Goal: Task Accomplishment & Management: Use online tool/utility

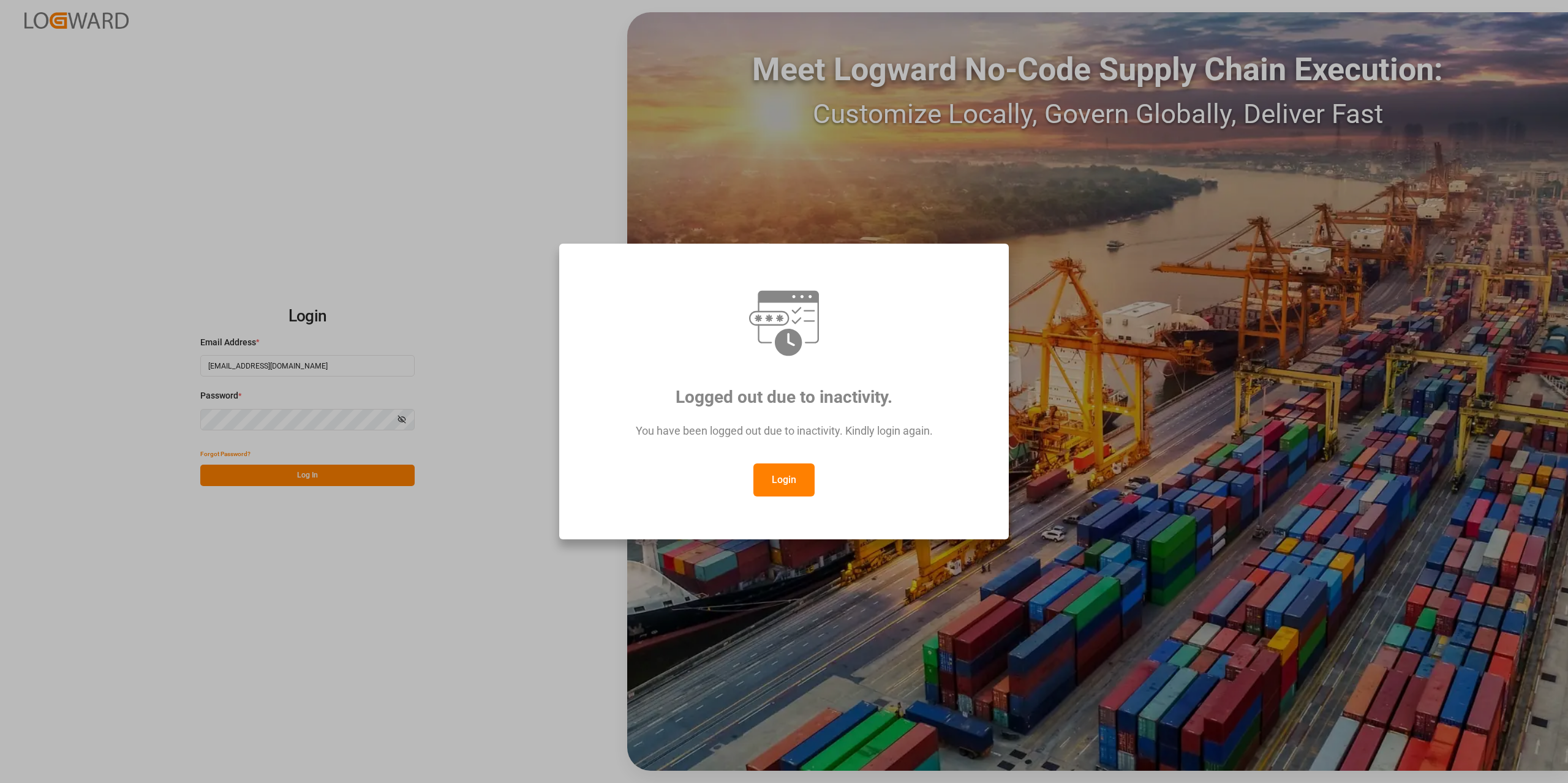
click at [793, 488] on button "Login" at bounding box center [784, 480] width 61 height 33
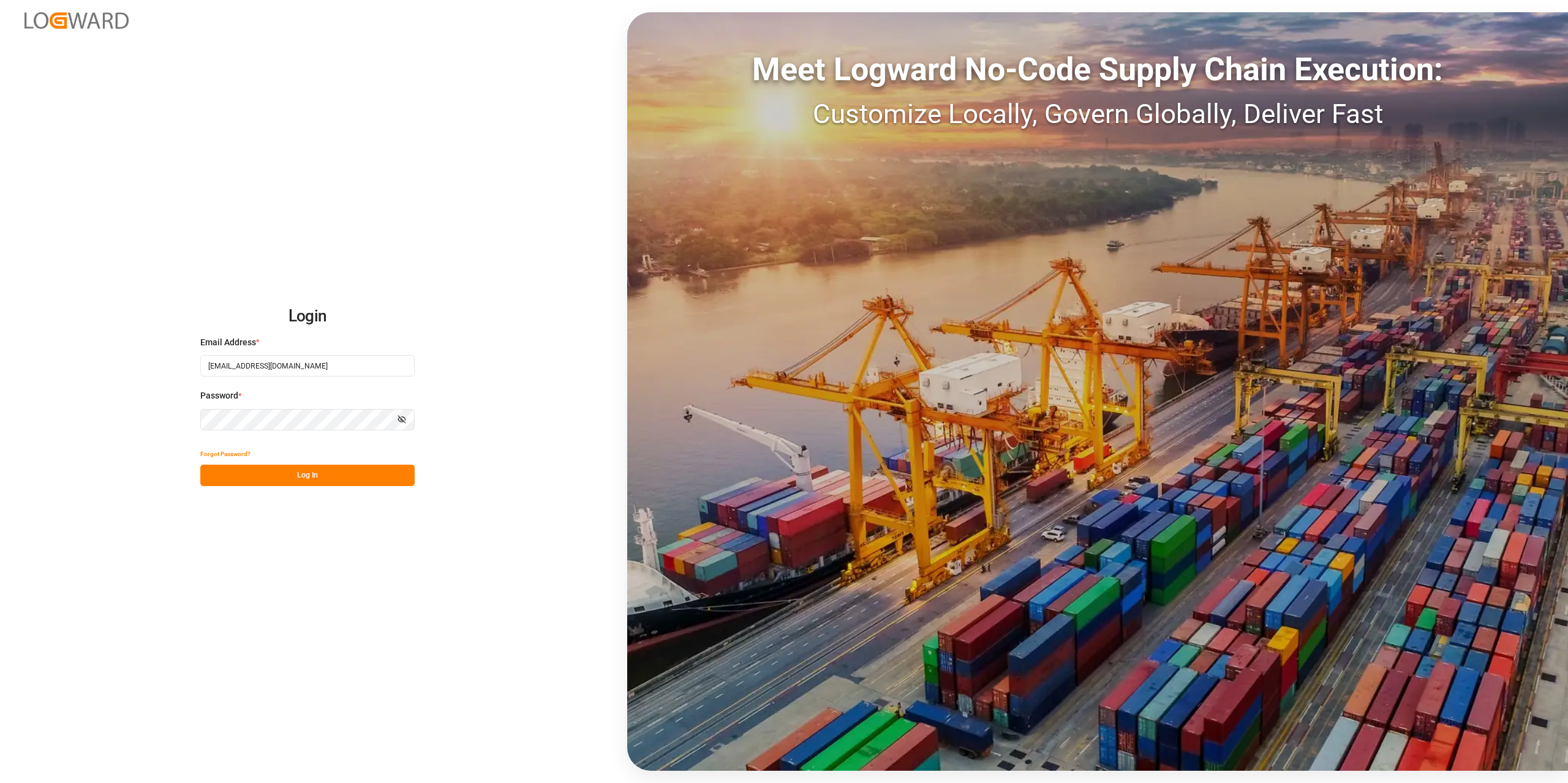
click at [292, 475] on button "Log In" at bounding box center [307, 476] width 215 height 21
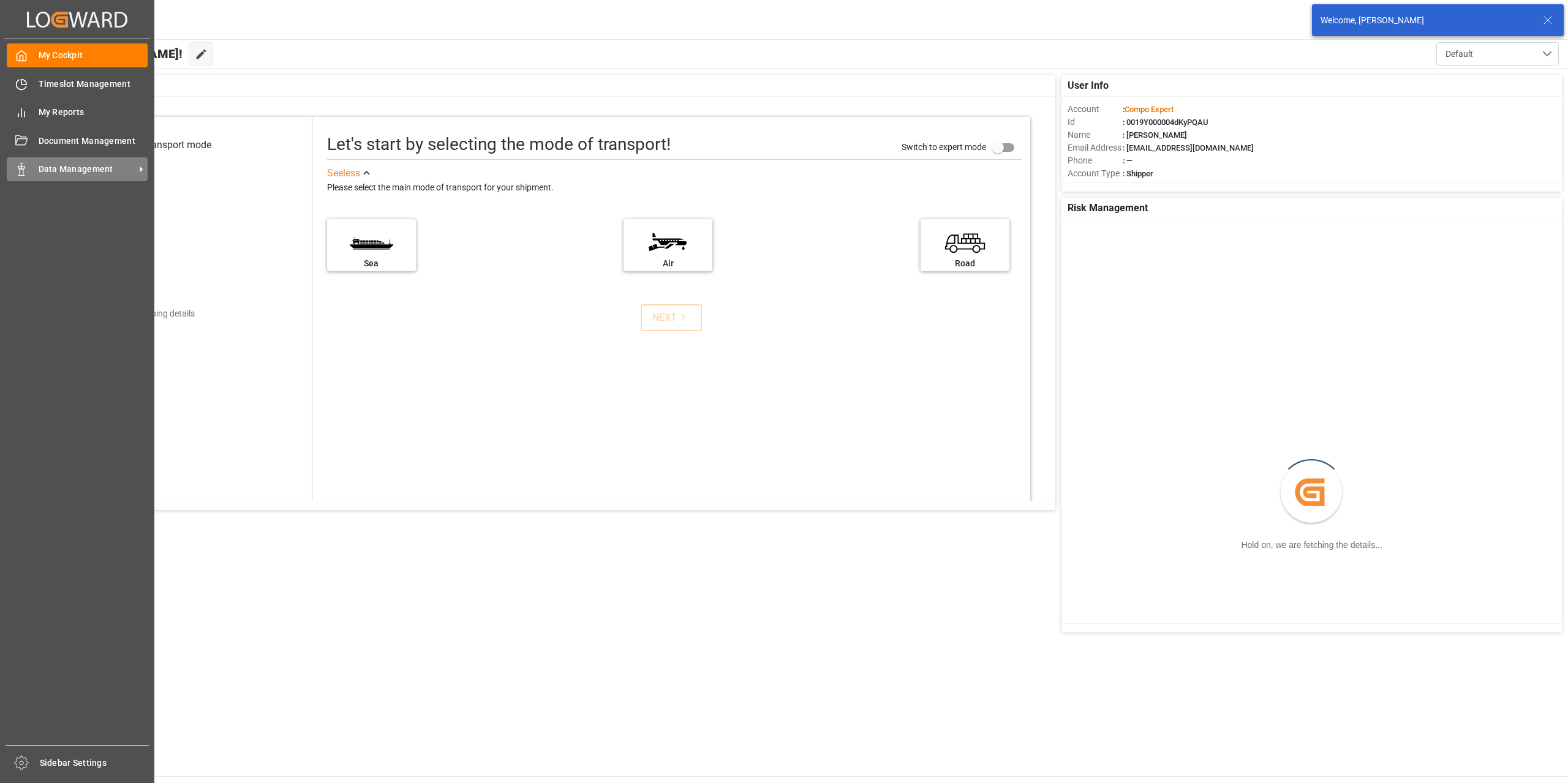
click at [12, 169] on div at bounding box center [17, 169] width 21 height 13
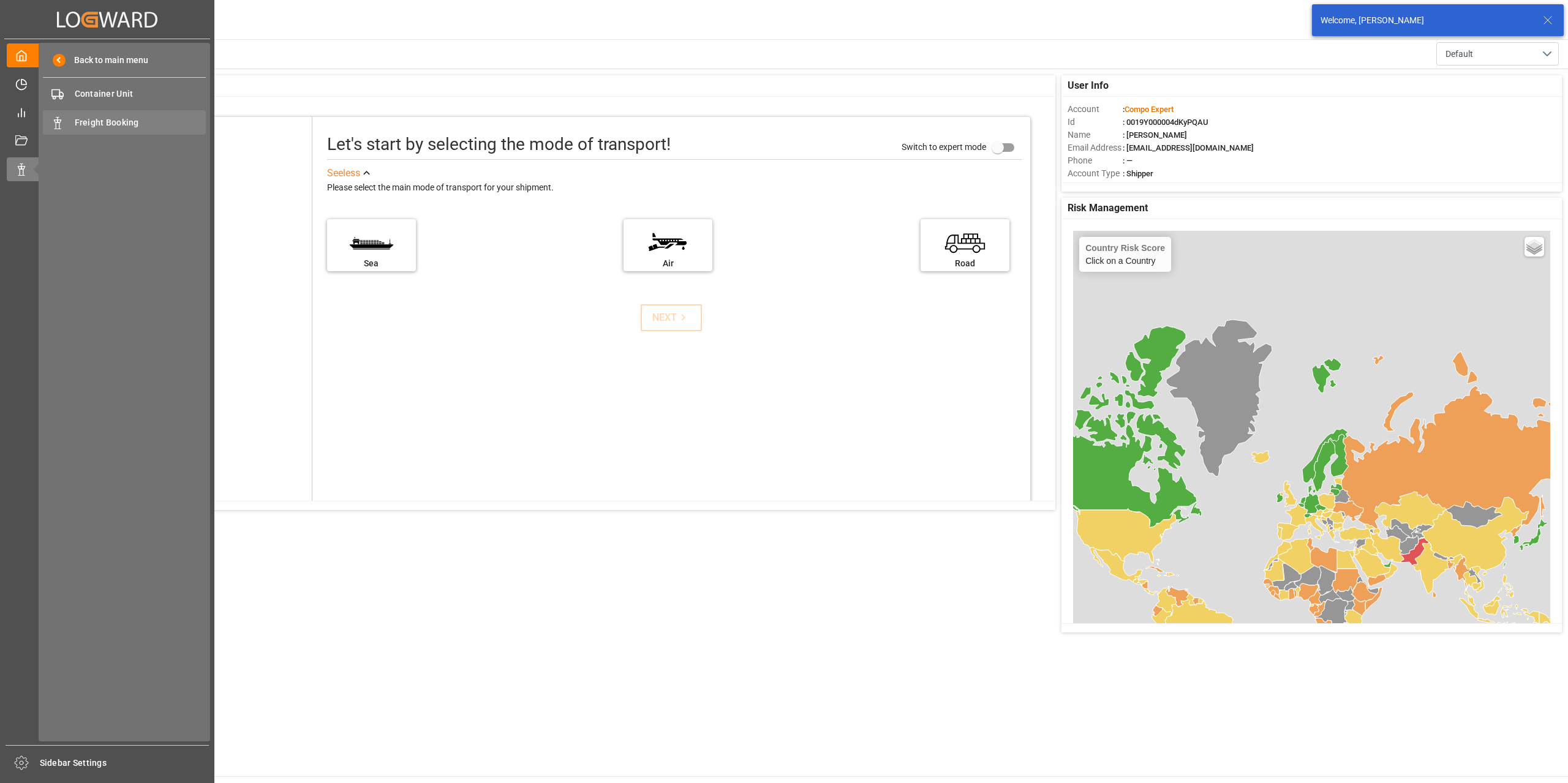
click at [155, 121] on span "Freight Booking" at bounding box center [140, 122] width 132 height 13
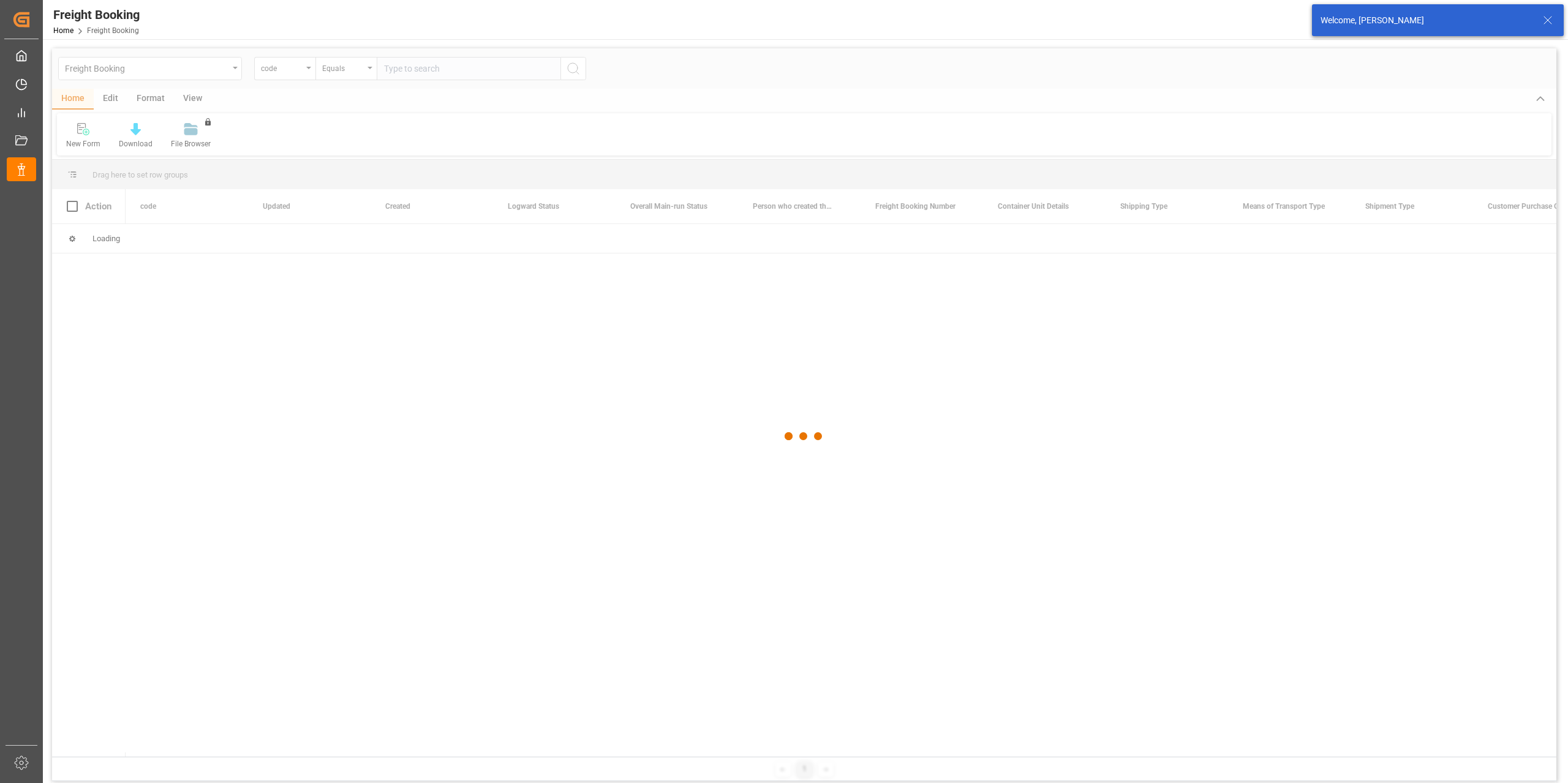
click at [305, 69] on div at bounding box center [804, 436] width 1504 height 776
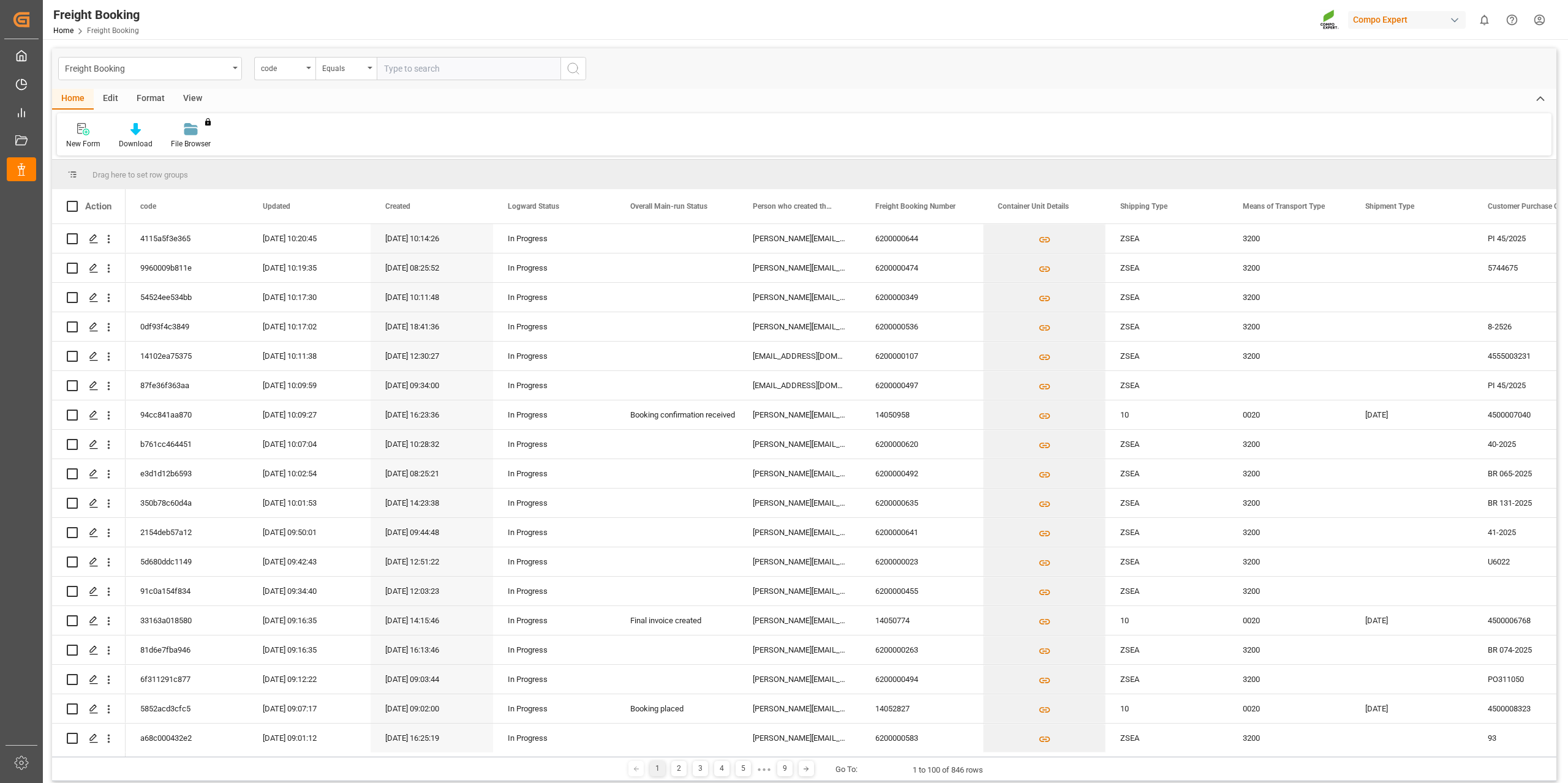
click at [307, 80] on div "Freight Booking code Equals" at bounding box center [804, 68] width 1504 height 41
click at [295, 70] on div "code" at bounding box center [282, 66] width 42 height 14
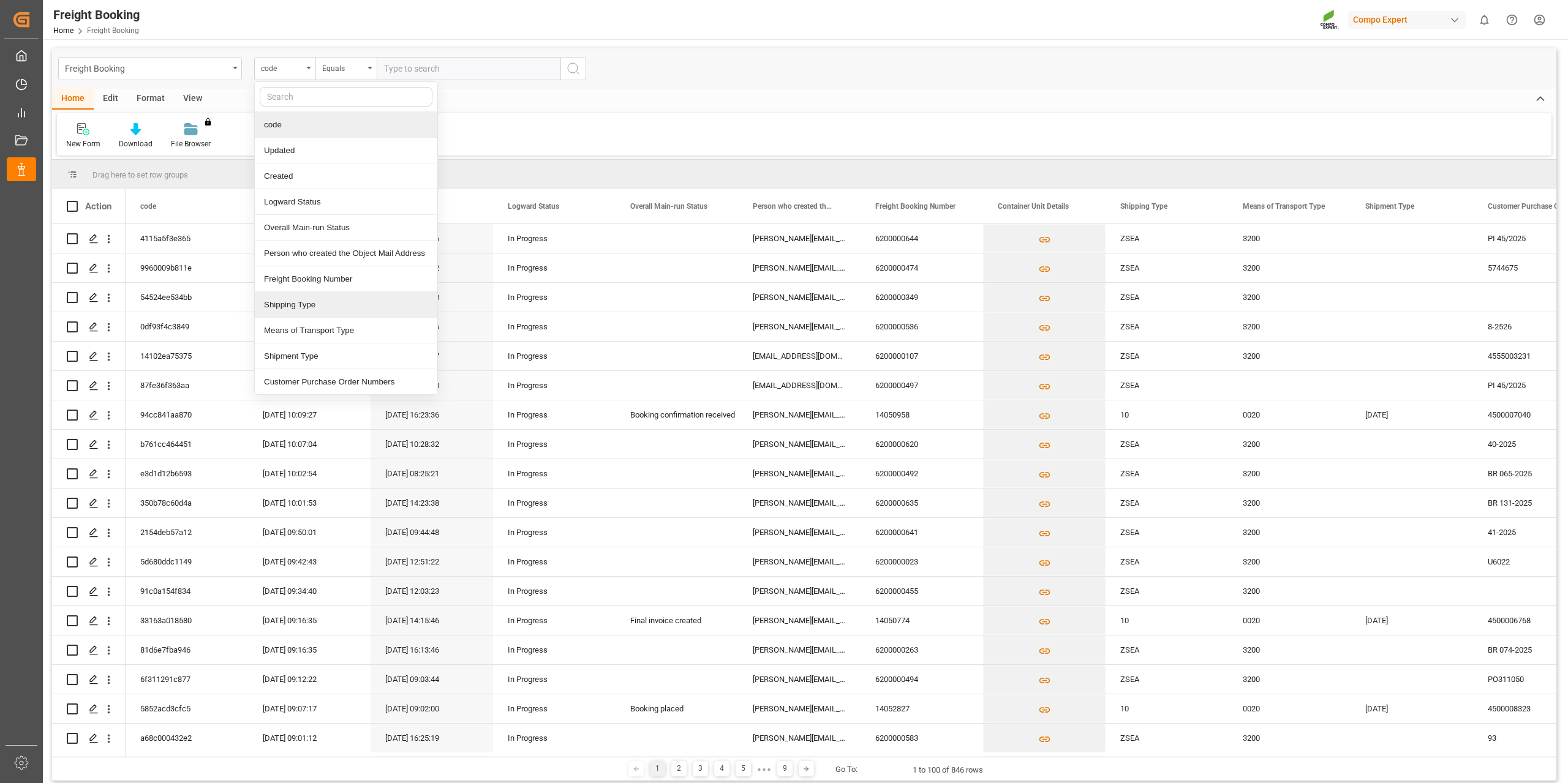
drag, startPoint x: 322, startPoint y: 280, endPoint x: 326, endPoint y: 274, distance: 7.2
click at [322, 280] on div "Freight Booking Number" at bounding box center [345, 279] width 183 height 26
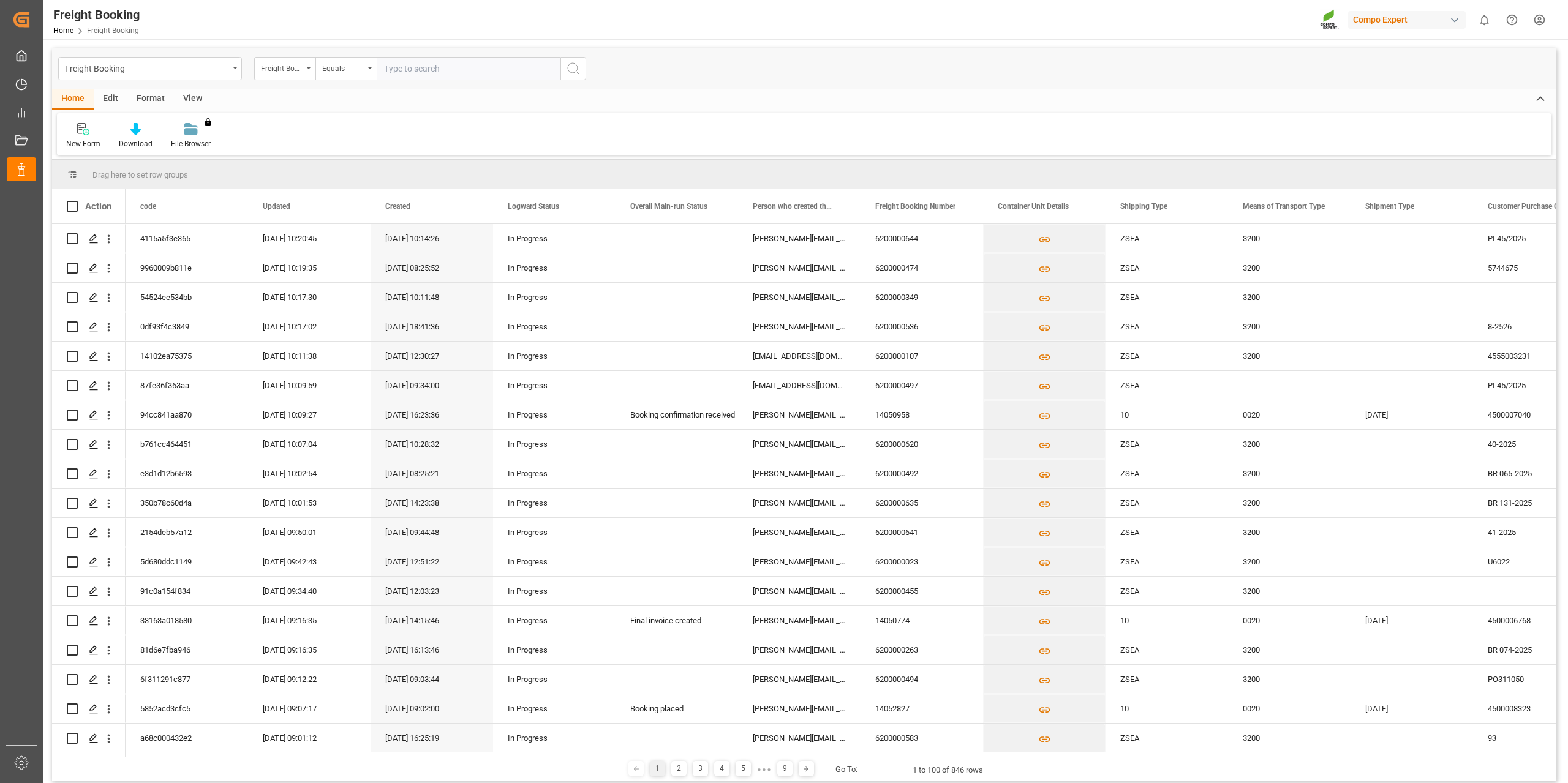
click at [472, 69] on input "text" at bounding box center [468, 68] width 184 height 23
paste input "6200000536"
type input "6200000536"
click at [579, 66] on icon "search button" at bounding box center [573, 68] width 15 height 15
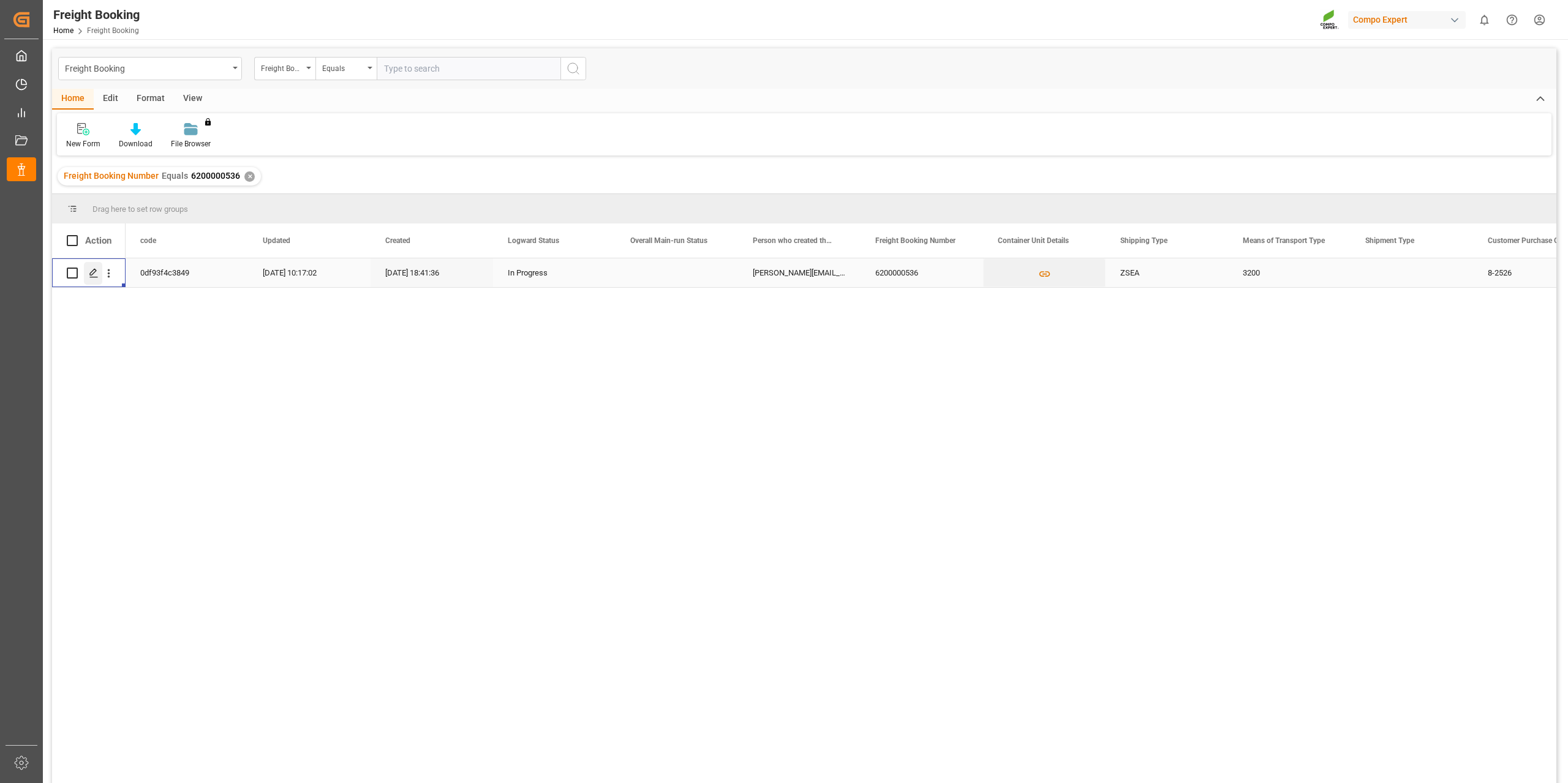
click at [94, 274] on icon "Press SPACE to select this row." at bounding box center [94, 273] width 10 height 10
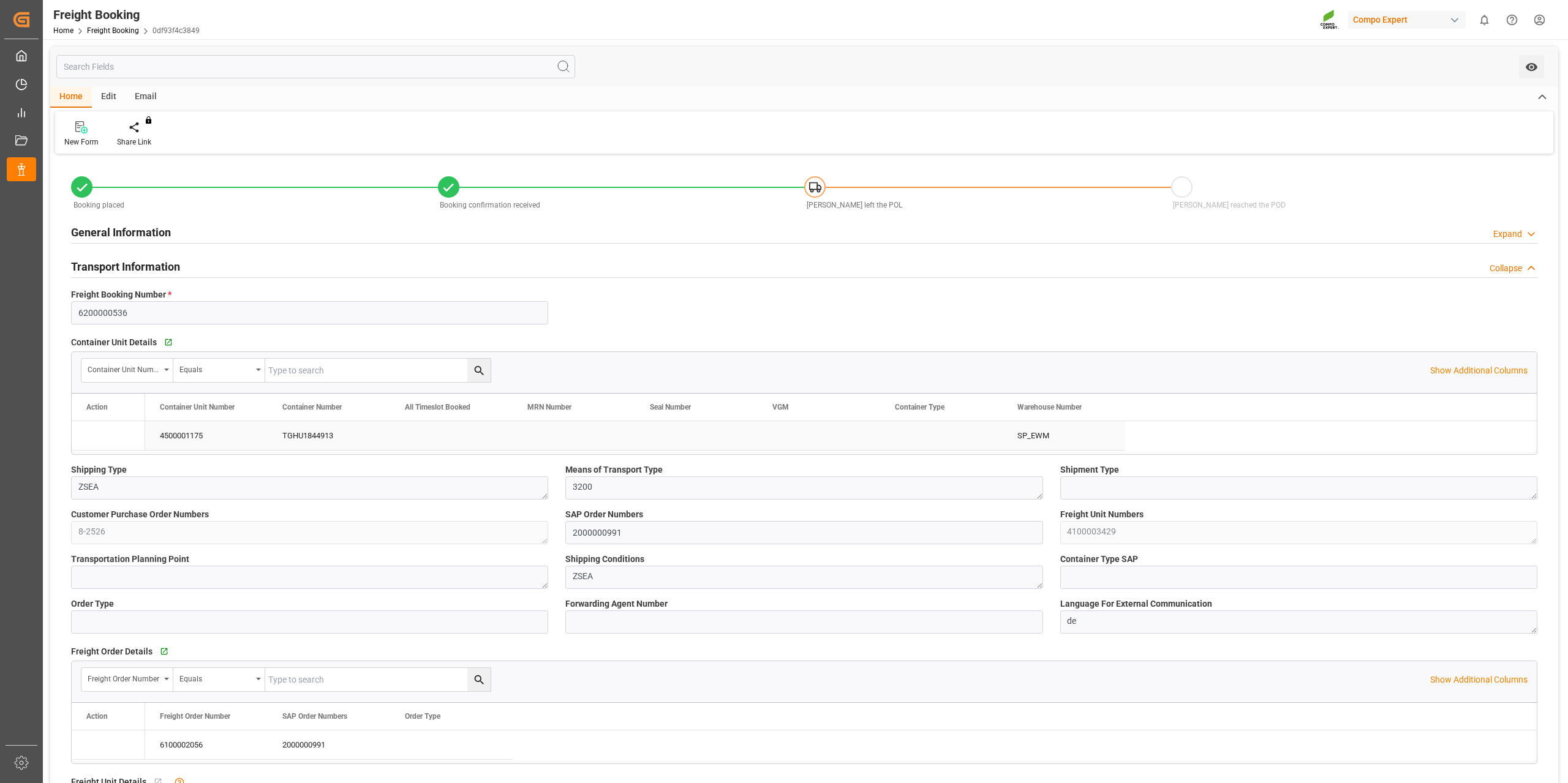
type input "Maersk"
type input "Maersk Line AS"
type input "9527025"
type input "NLRTM"
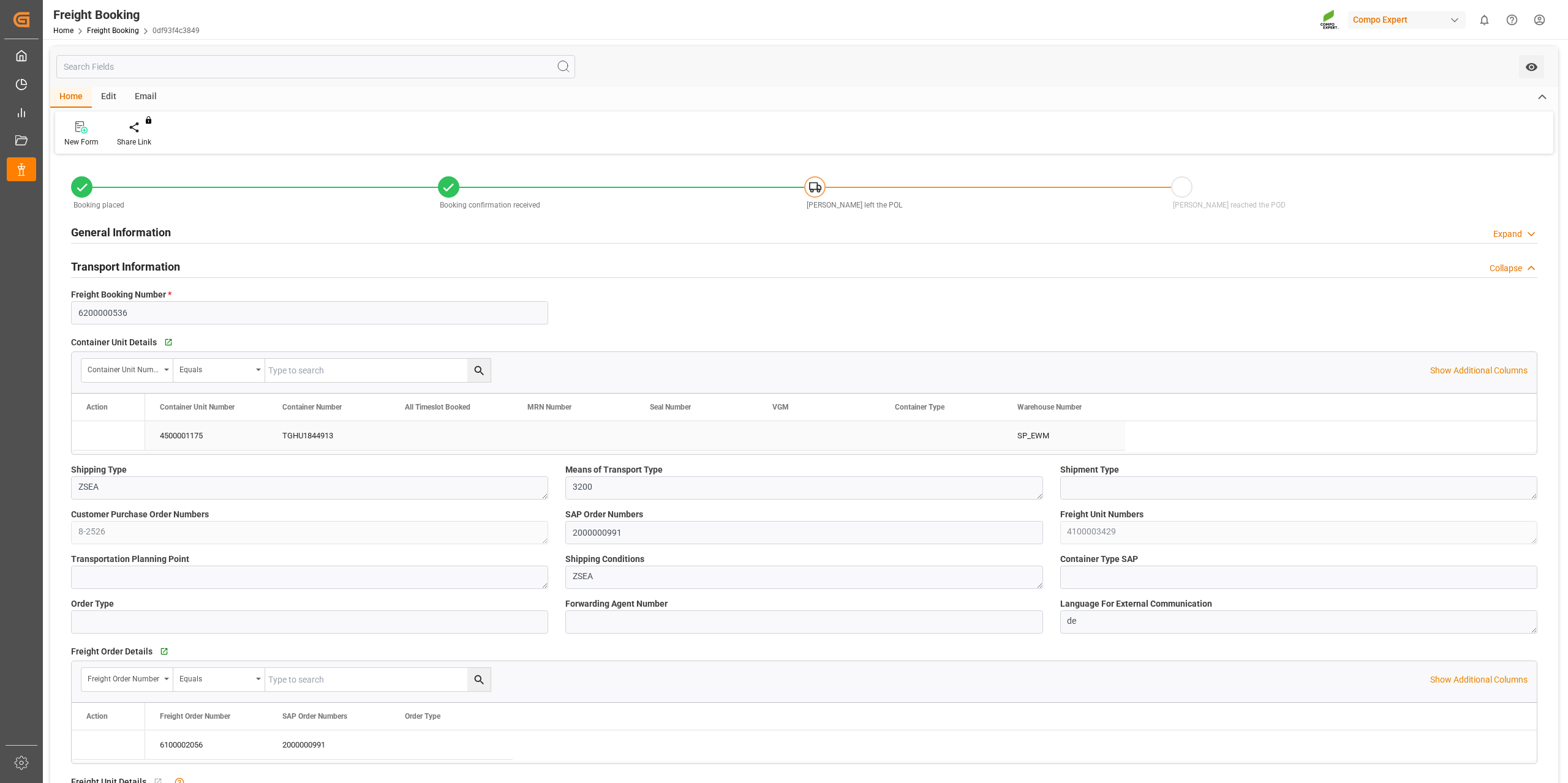
type input "UYMVD"
type input "0"
type input "18975"
type input "[DATE] 01:00"
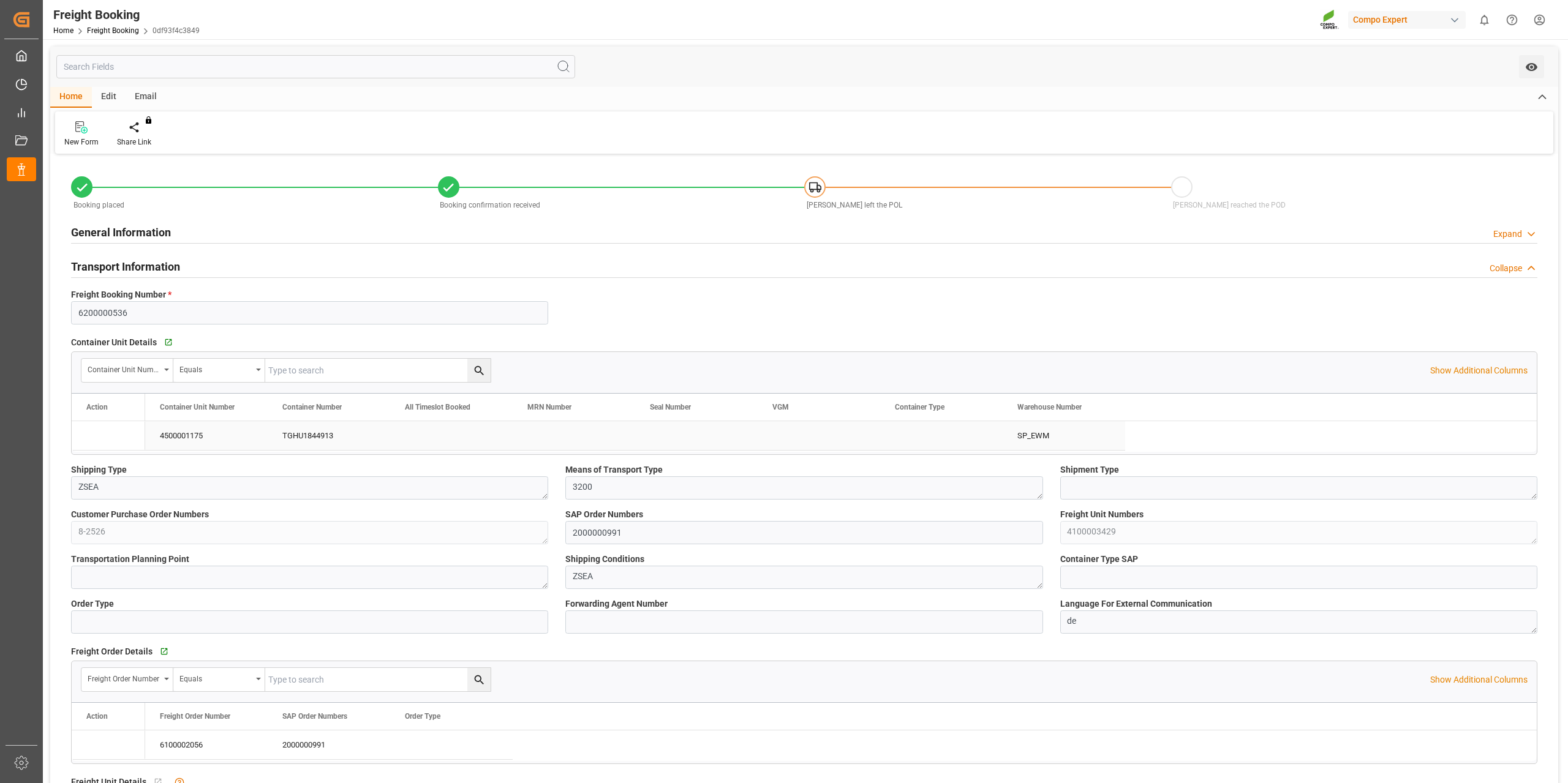
type input "[DATE] 06:00"
type input "[DATE] 07:00"
type input "[DATE] 23:00"
type input "[DATE] 18:41"
type input "[DATE] 10:42"
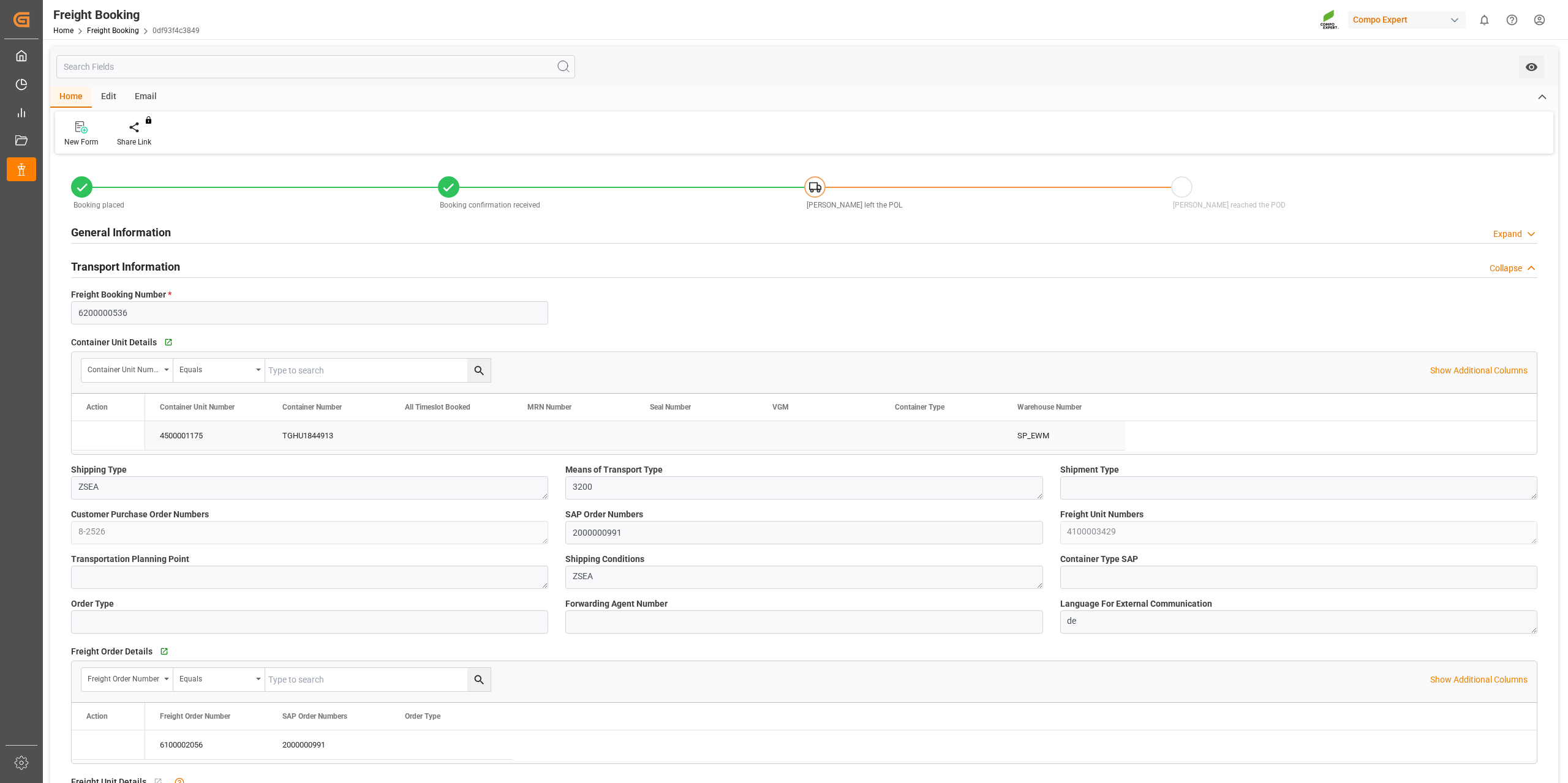
type input "[DATE] 10:42"
type input "[DATE] 10:17"
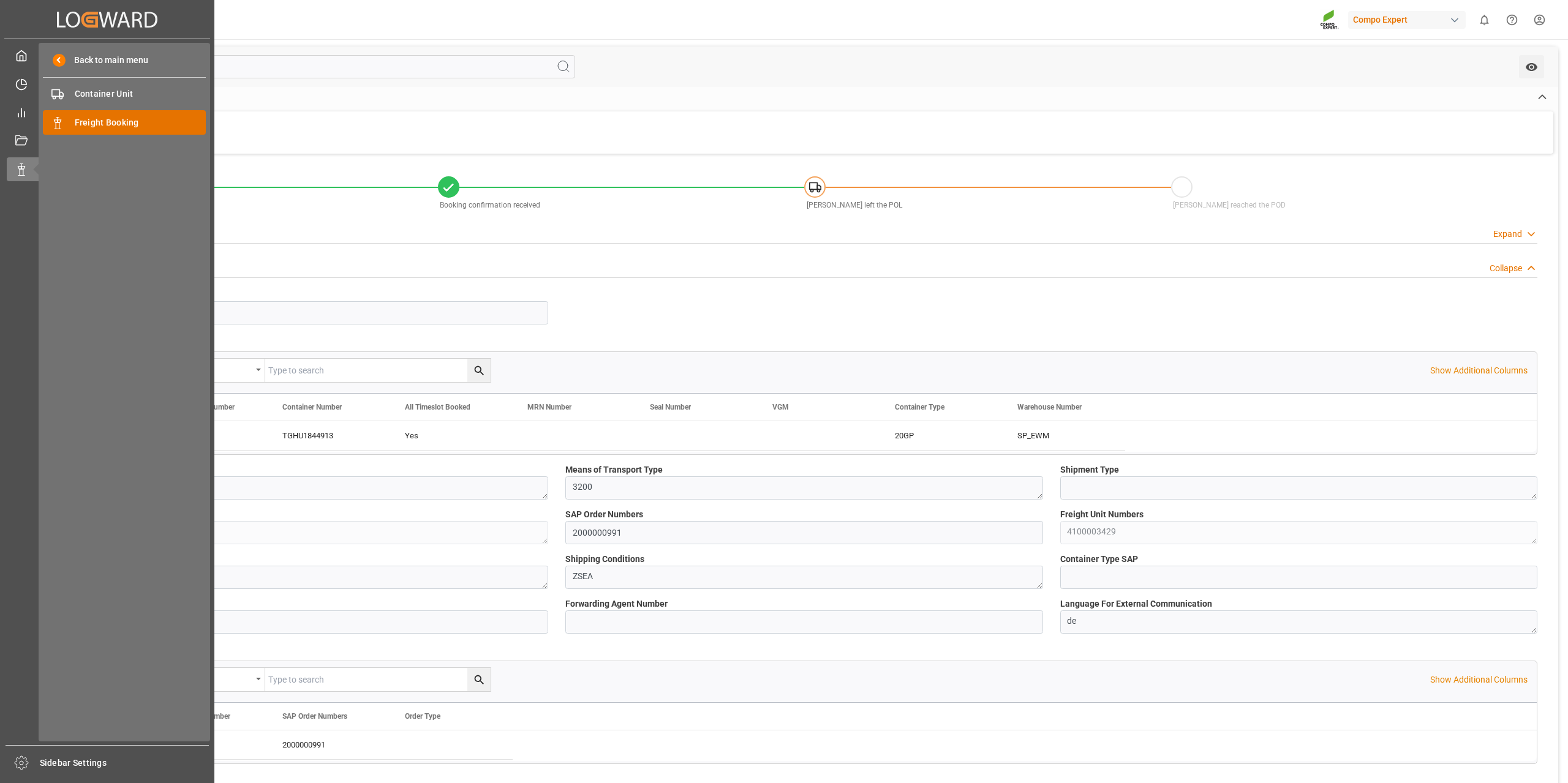
click at [114, 129] on span "Freight Booking" at bounding box center [140, 122] width 132 height 13
